Goal: Find specific page/section: Find specific page/section

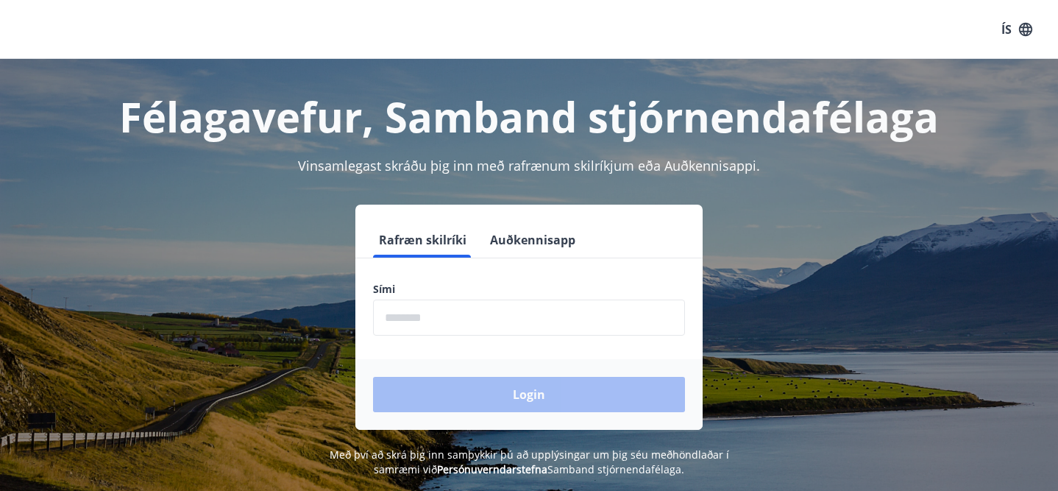
click at [437, 310] on input "phone" at bounding box center [529, 317] width 312 height 36
type input "********"
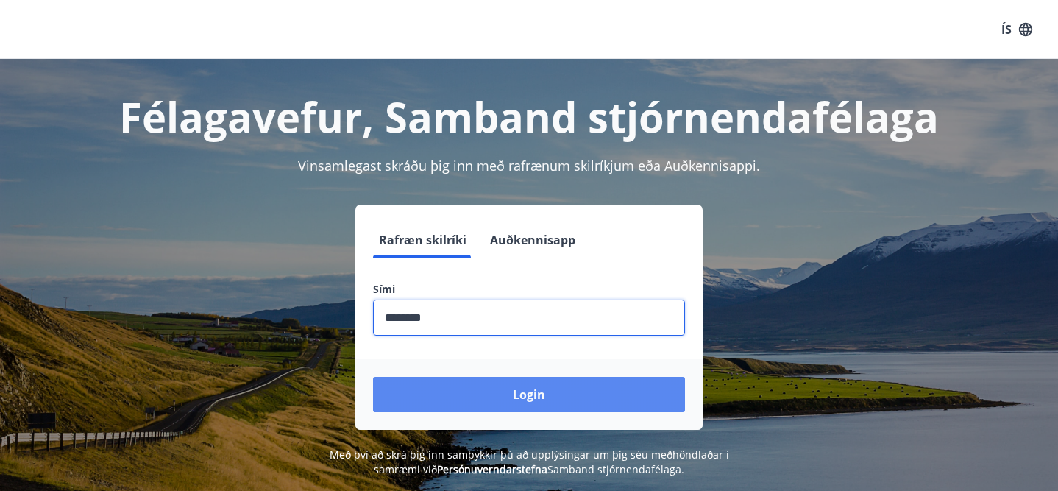
click at [509, 393] on button "Login" at bounding box center [529, 394] width 312 height 35
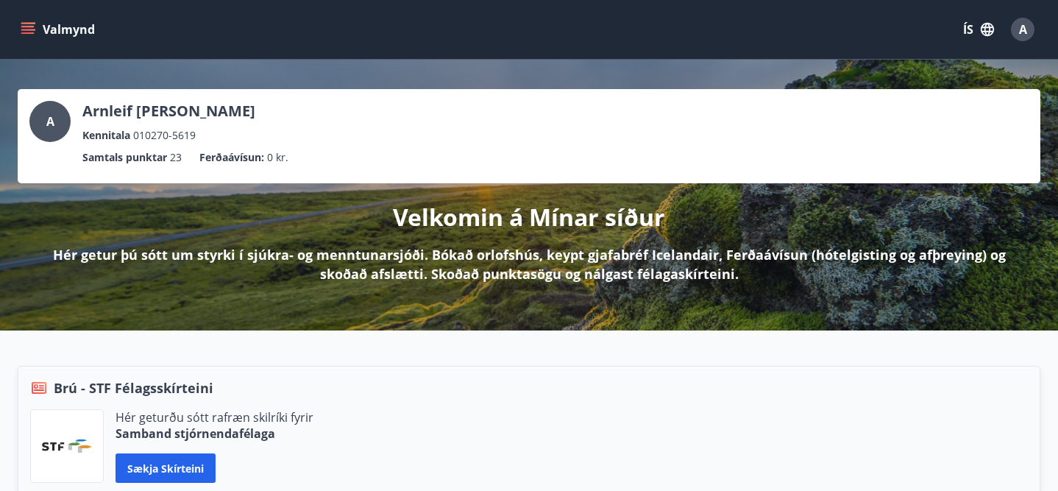
click at [24, 28] on icon "menu" at bounding box center [28, 29] width 15 height 15
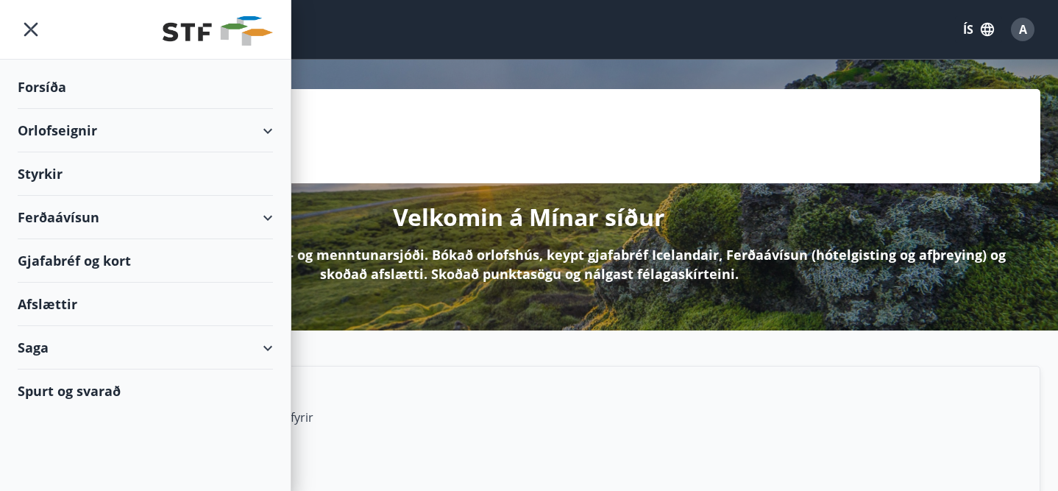
click at [82, 261] on div "Gjafabréf og kort" at bounding box center [145, 260] width 255 height 43
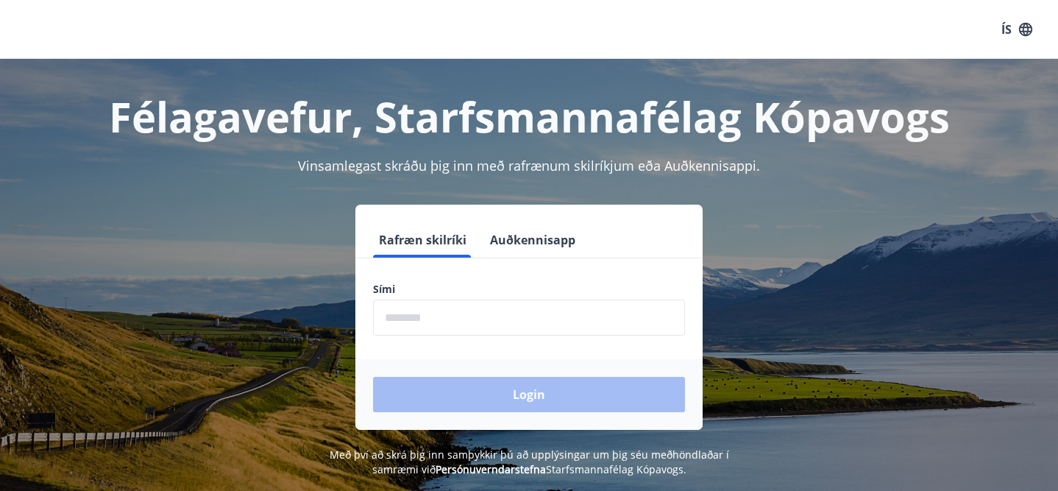
click at [453, 316] on input "phone" at bounding box center [529, 317] width 312 height 36
type input "********"
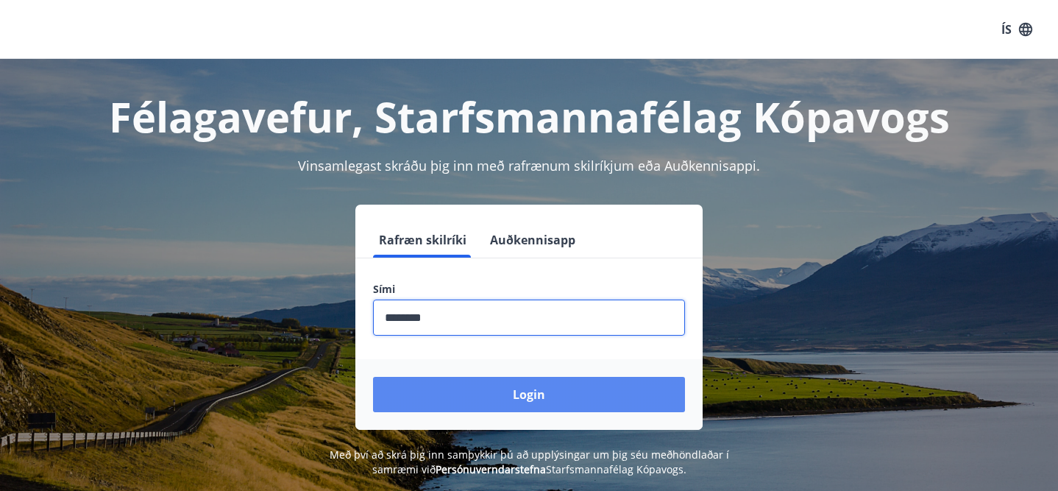
click at [529, 390] on button "Login" at bounding box center [529, 394] width 312 height 35
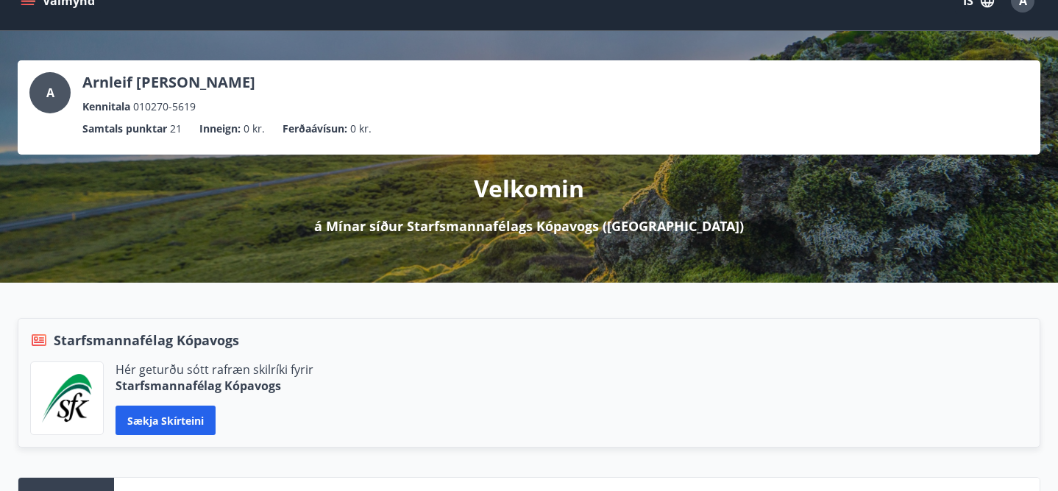
scroll to position [5, 0]
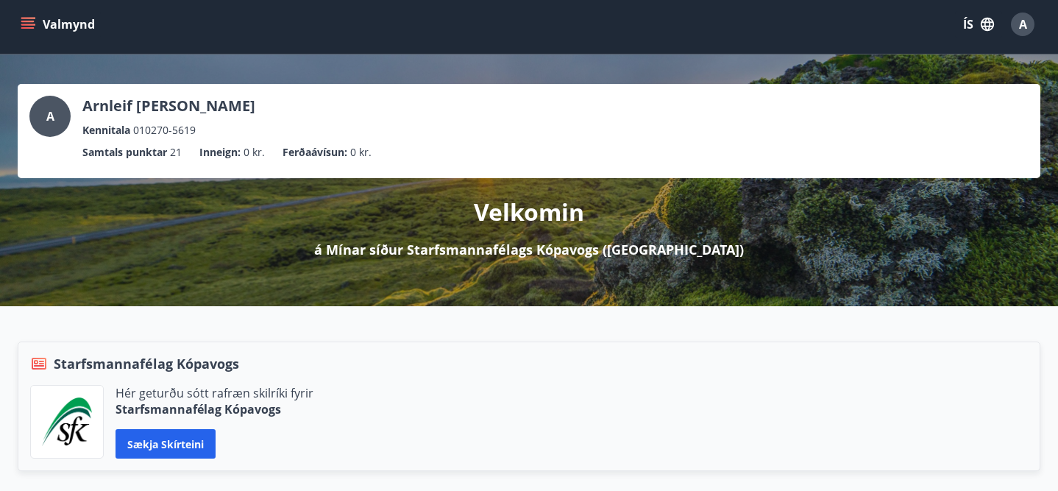
click at [19, 26] on button "Valmynd" at bounding box center [59, 24] width 83 height 26
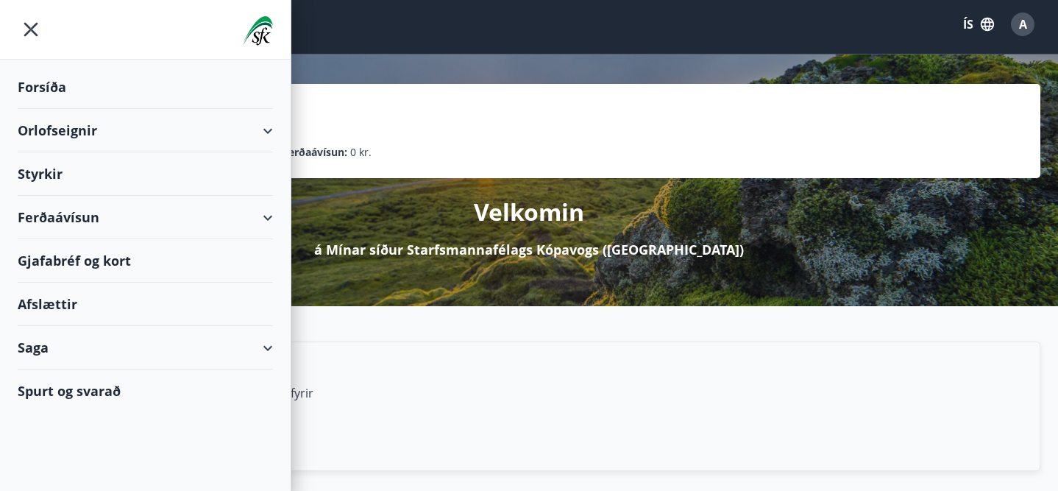
click at [63, 265] on div "Gjafabréf og kort" at bounding box center [145, 260] width 255 height 43
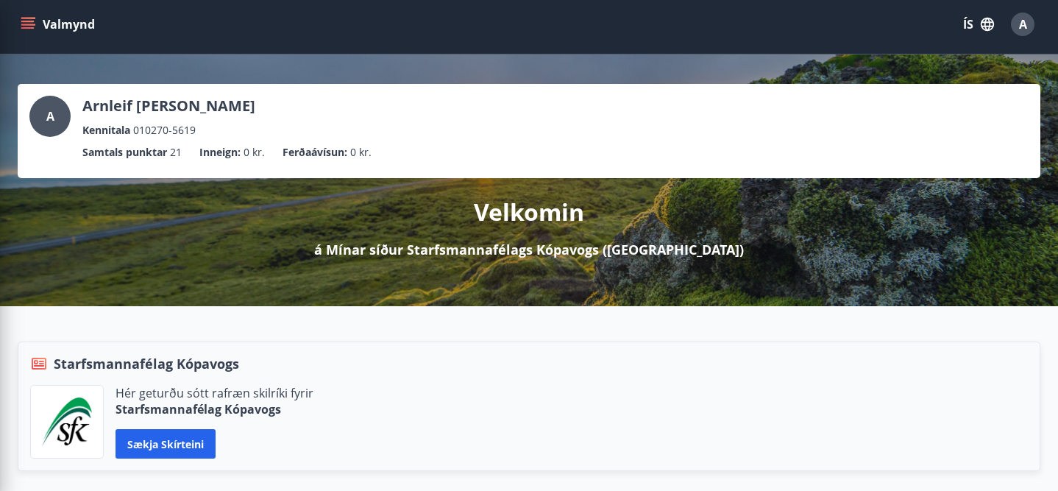
click at [567, 152] on ul "Samtals punktar 21 Inneign : 0 kr. Ferðaávísun : 0 kr." at bounding box center [528, 152] width 999 height 28
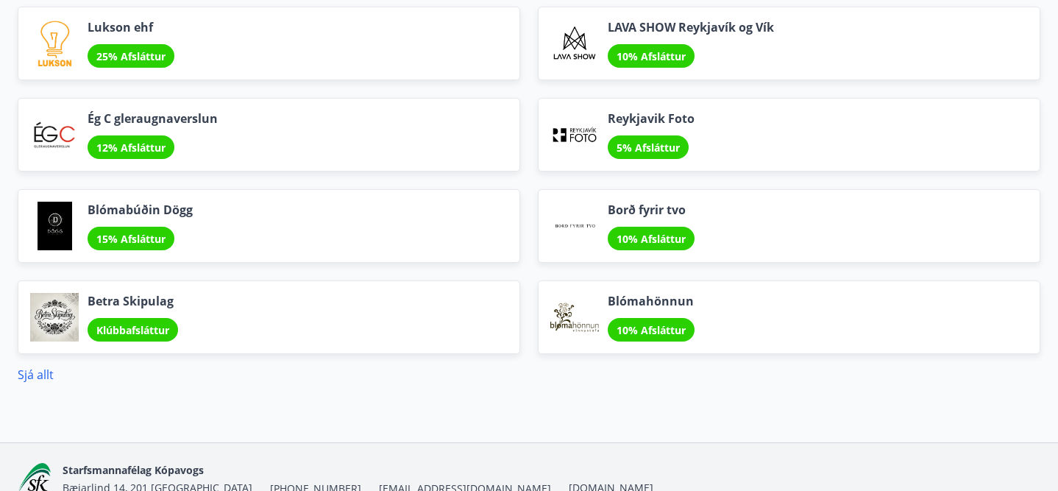
scroll to position [1891, 0]
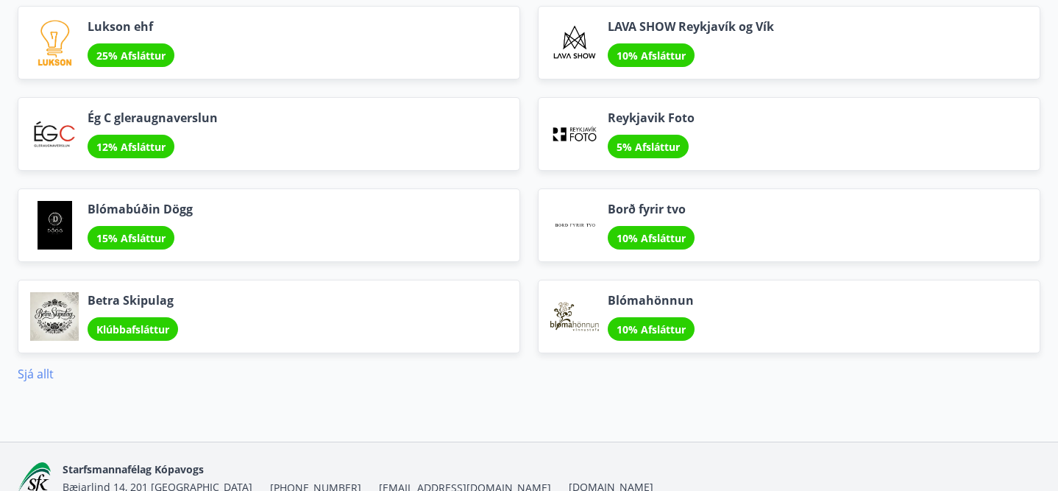
click at [40, 371] on link "Sjá allt" at bounding box center [36, 374] width 36 height 16
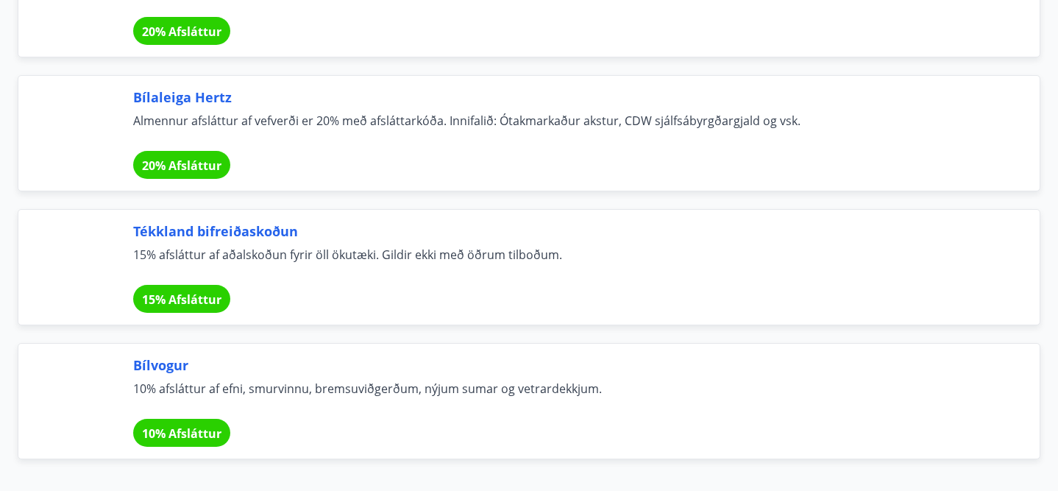
scroll to position [9896, 0]
